Goal: Consume media (video, audio)

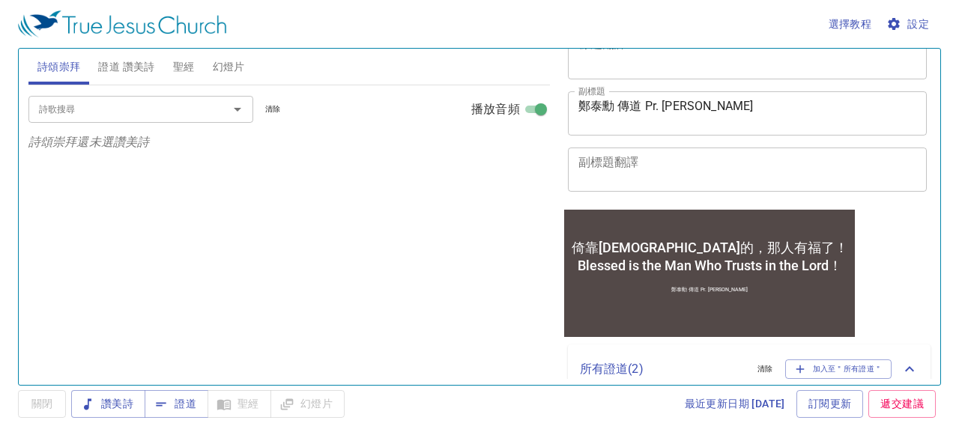
scroll to position [300, 0]
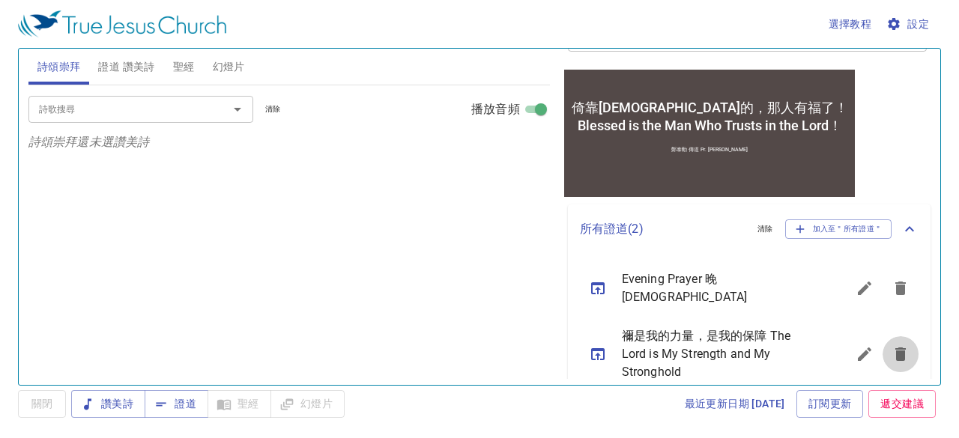
click at [895, 348] on icon "sermon lineup list" at bounding box center [900, 354] width 10 height 13
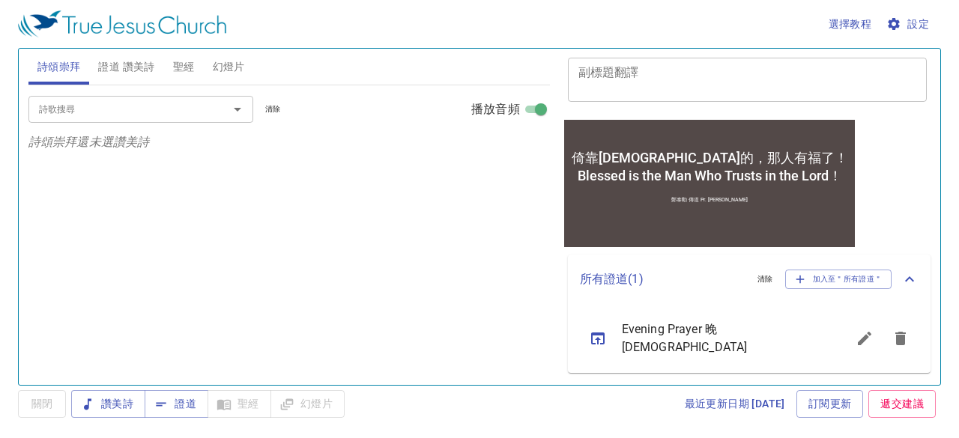
scroll to position [240, 0]
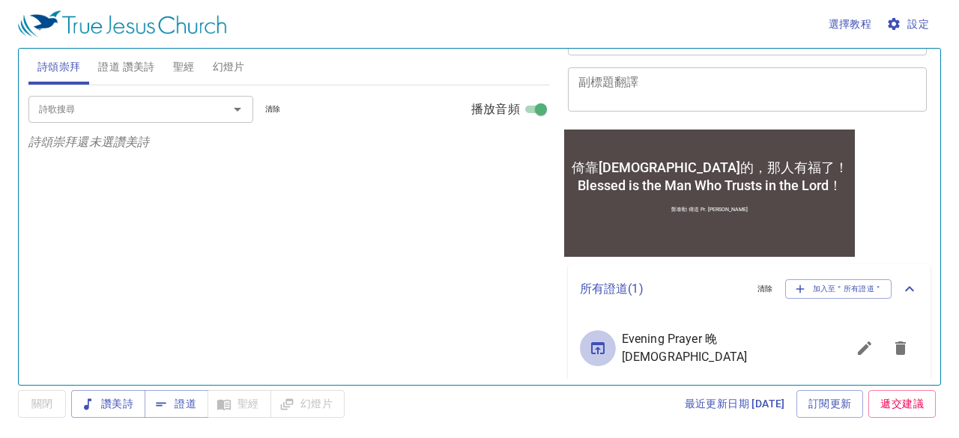
click at [606, 342] on button "sermon lineup list" at bounding box center [598, 348] width 36 height 36
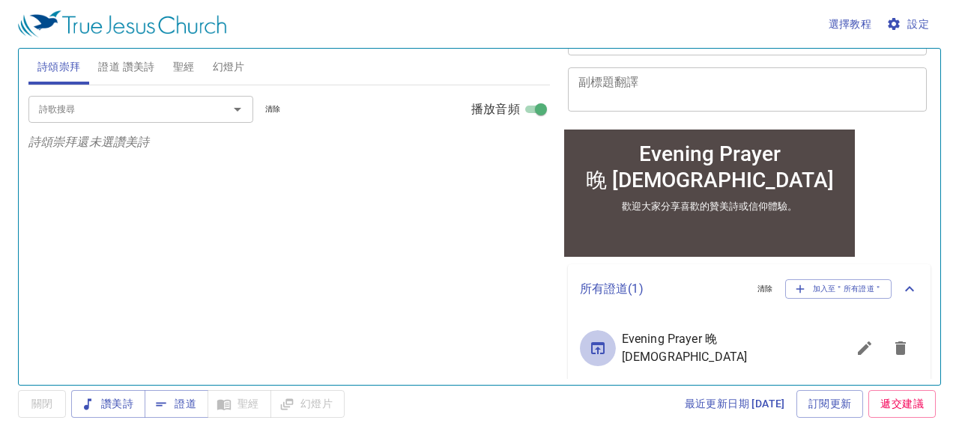
scroll to position [225, 0]
click at [126, 71] on span "證道 讚美詩" at bounding box center [126, 67] width 56 height 19
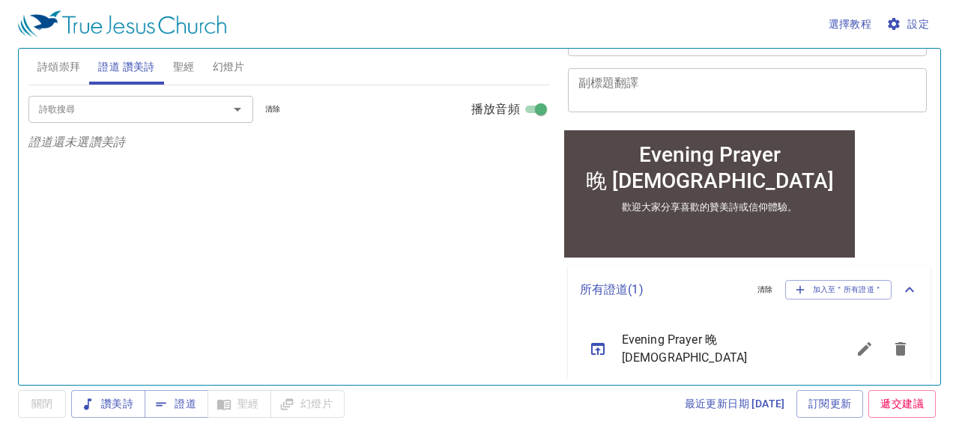
click at [214, 108] on div at bounding box center [227, 109] width 39 height 21
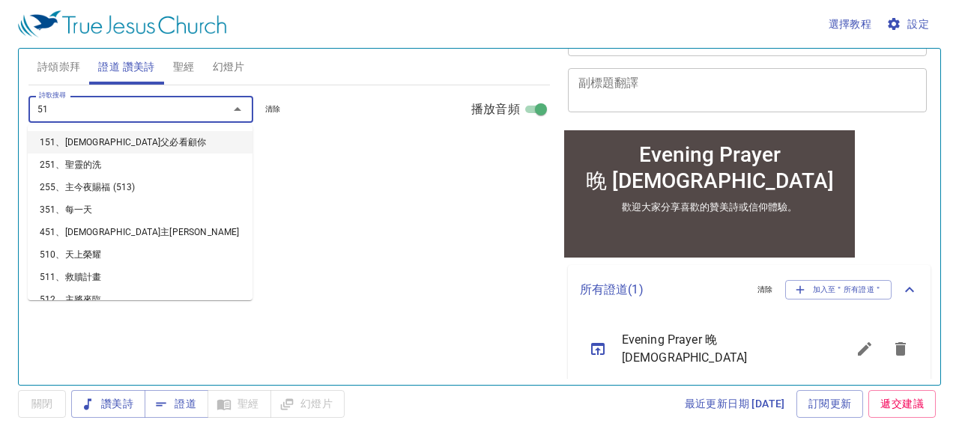
type input "513"
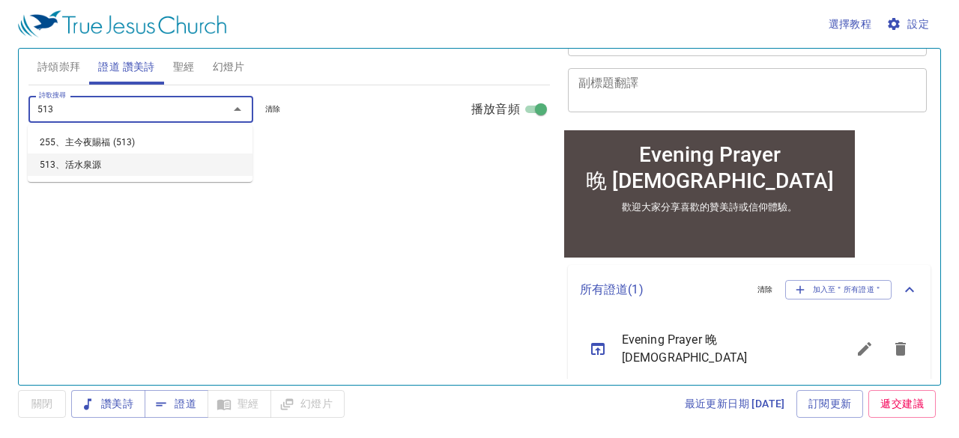
click at [98, 164] on li "513、活水泉源" at bounding box center [140, 165] width 225 height 22
select select "1"
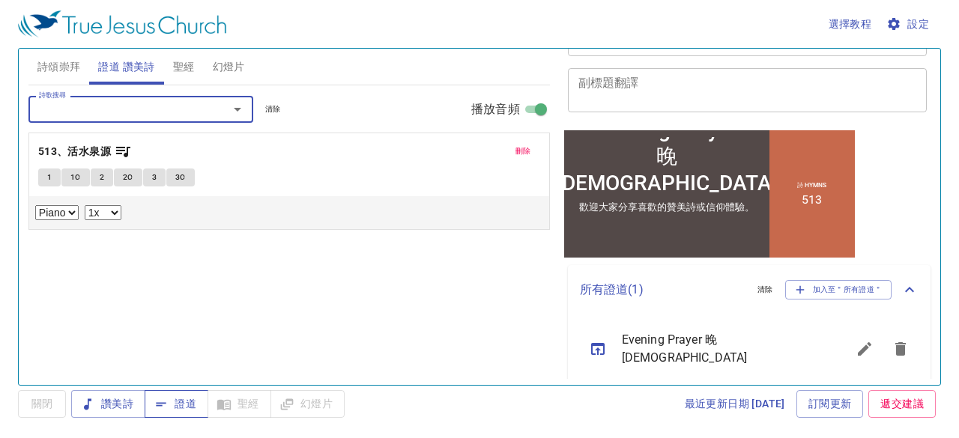
click at [190, 400] on span "證道" at bounding box center [177, 404] width 40 height 19
